Goal: Task Accomplishment & Management: Manage account settings

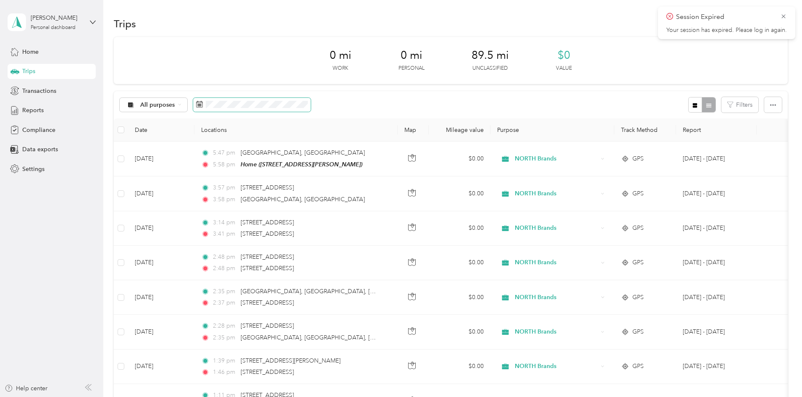
click at [282, 110] on span at bounding box center [252, 105] width 118 height 14
click at [31, 56] on div "Home" at bounding box center [52, 51] width 88 height 15
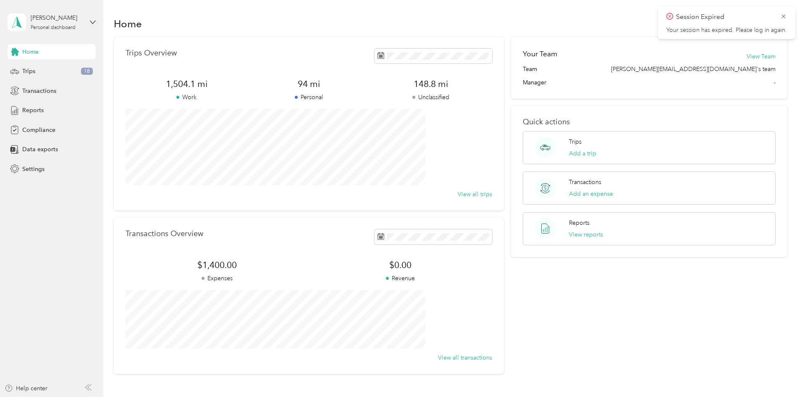
click at [782, 16] on icon at bounding box center [783, 17] width 7 height 8
click at [53, 72] on div "Trips 18" at bounding box center [52, 71] width 88 height 15
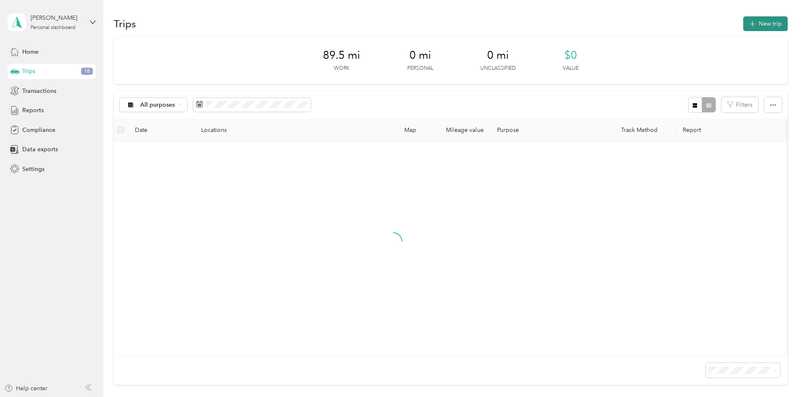
click at [743, 31] on button "New trip" at bounding box center [765, 23] width 44 height 15
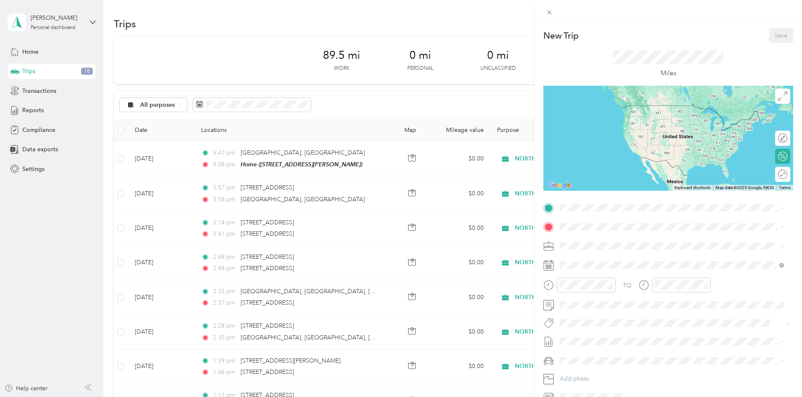
click at [670, 64] on div "Miles" at bounding box center [668, 64] width 110 height 28
click at [662, 70] on p "Miles" at bounding box center [668, 73] width 16 height 10
click at [662, 74] on p "Miles" at bounding box center [668, 73] width 16 height 10
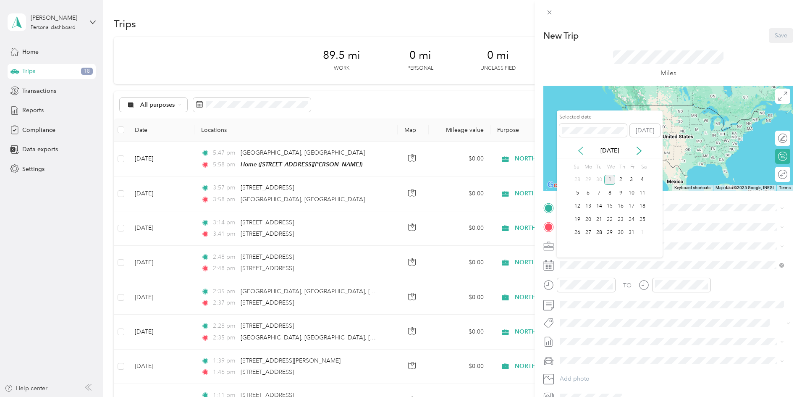
click at [578, 149] on icon at bounding box center [580, 150] width 8 height 8
click at [597, 183] on div "2" at bounding box center [598, 180] width 11 height 10
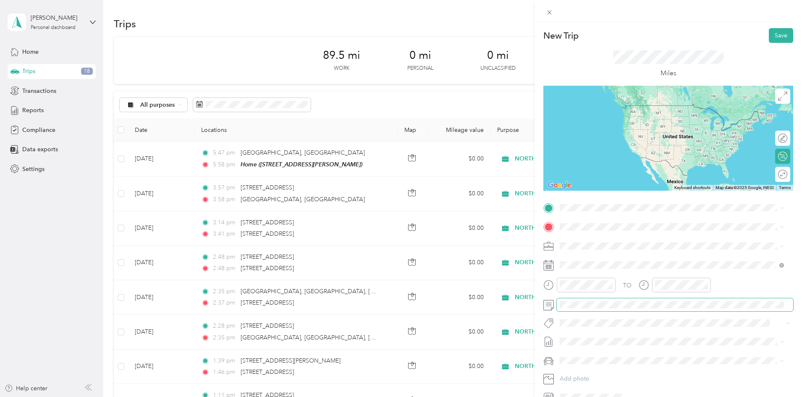
click at [600, 309] on span at bounding box center [674, 304] width 236 height 13
click at [588, 308] on span at bounding box center [674, 304] width 236 height 13
click at [773, 31] on button "Save" at bounding box center [780, 35] width 24 height 15
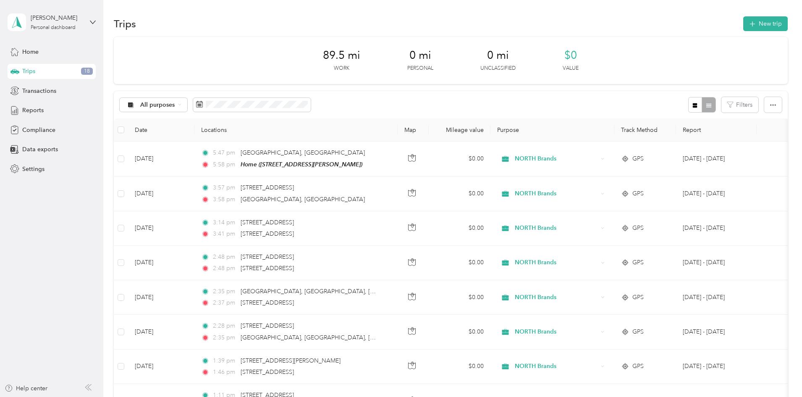
click at [223, 65] on div "89.5 mi Work 0 mi Personal 0 mi Unclassified $0 Value" at bounding box center [451, 60] width 674 height 47
click at [16, 52] on icon at bounding box center [14, 51] width 9 height 9
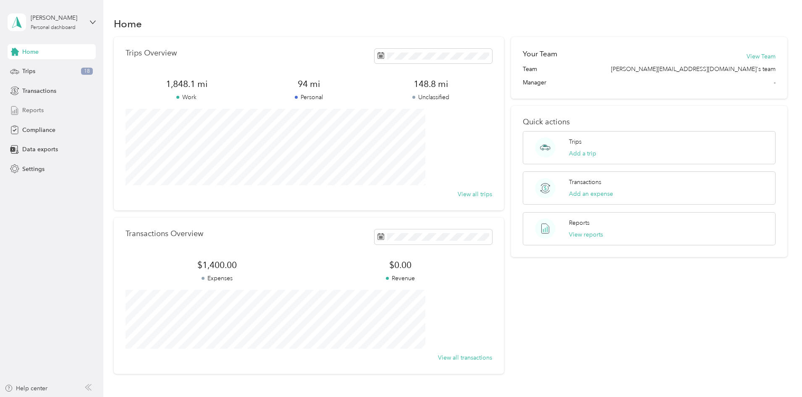
click at [26, 108] on span "Reports" at bounding box center [32, 110] width 21 height 9
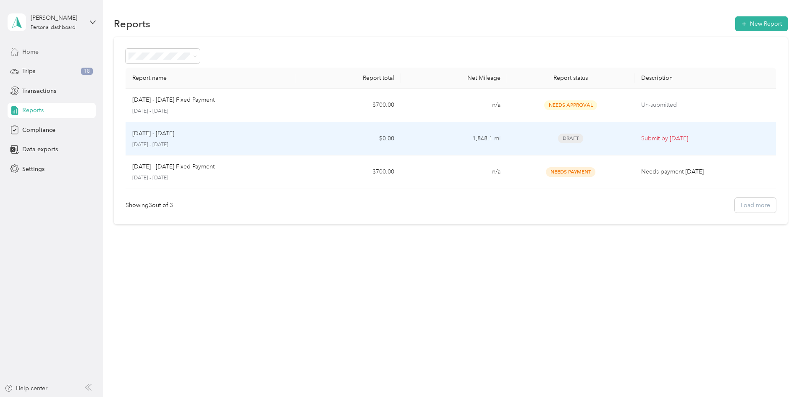
click at [643, 137] on p "Submit by Oct. 4, 2025" at bounding box center [705, 138] width 128 height 9
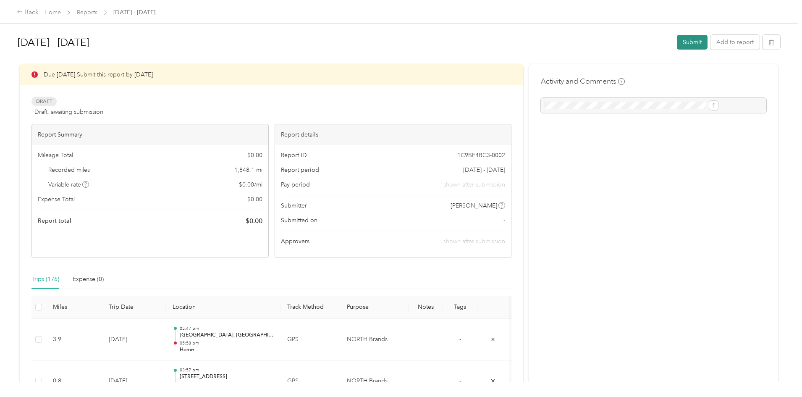
click at [677, 44] on button "Submit" at bounding box center [692, 42] width 31 height 15
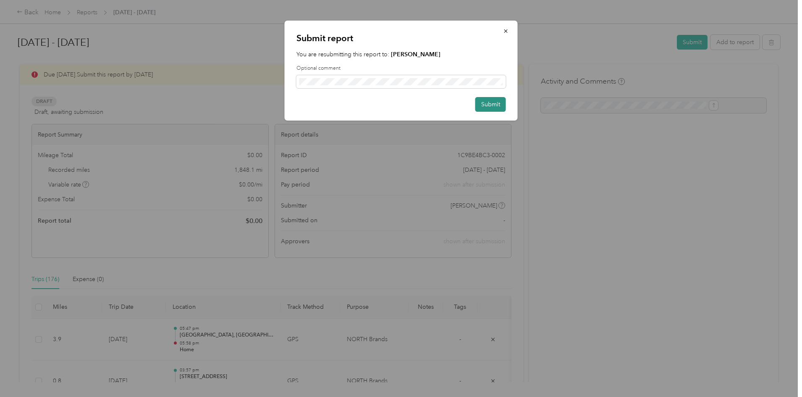
click at [494, 98] on button "Submit" at bounding box center [490, 104] width 31 height 15
